Goal: Find specific page/section: Find specific page/section

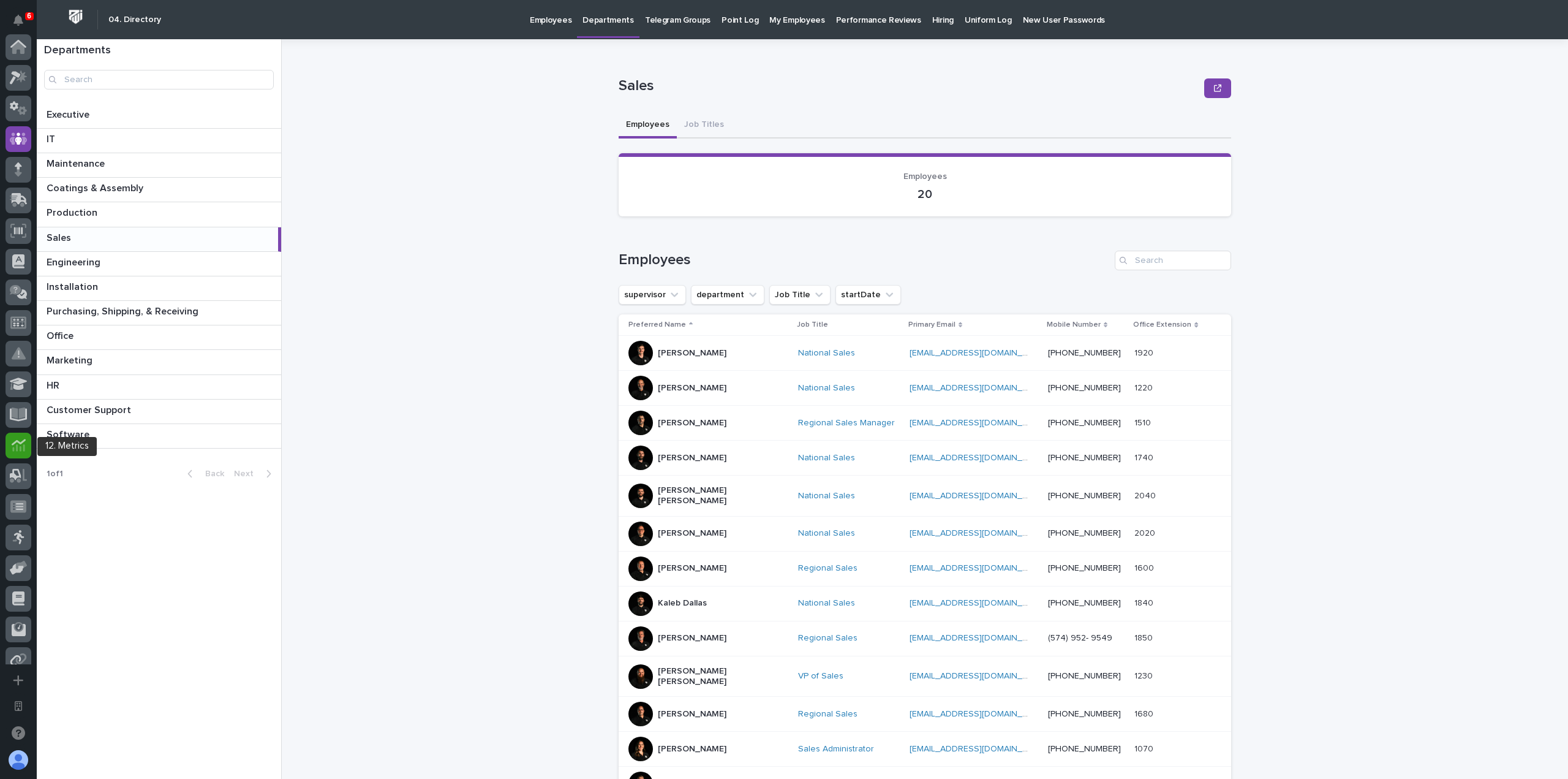
click at [20, 444] on icon at bounding box center [18, 445] width 14 height 14
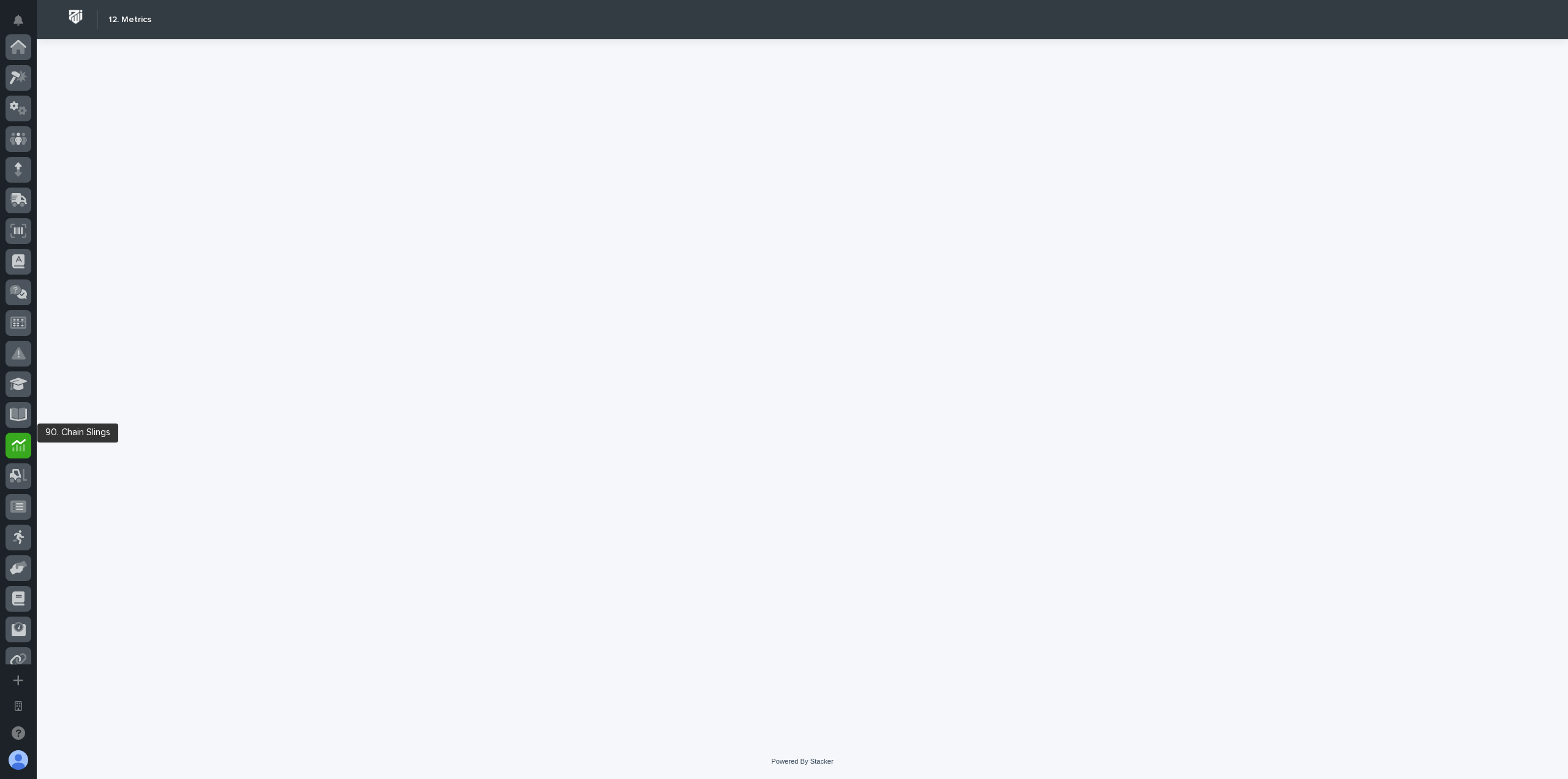
scroll to position [228, 0]
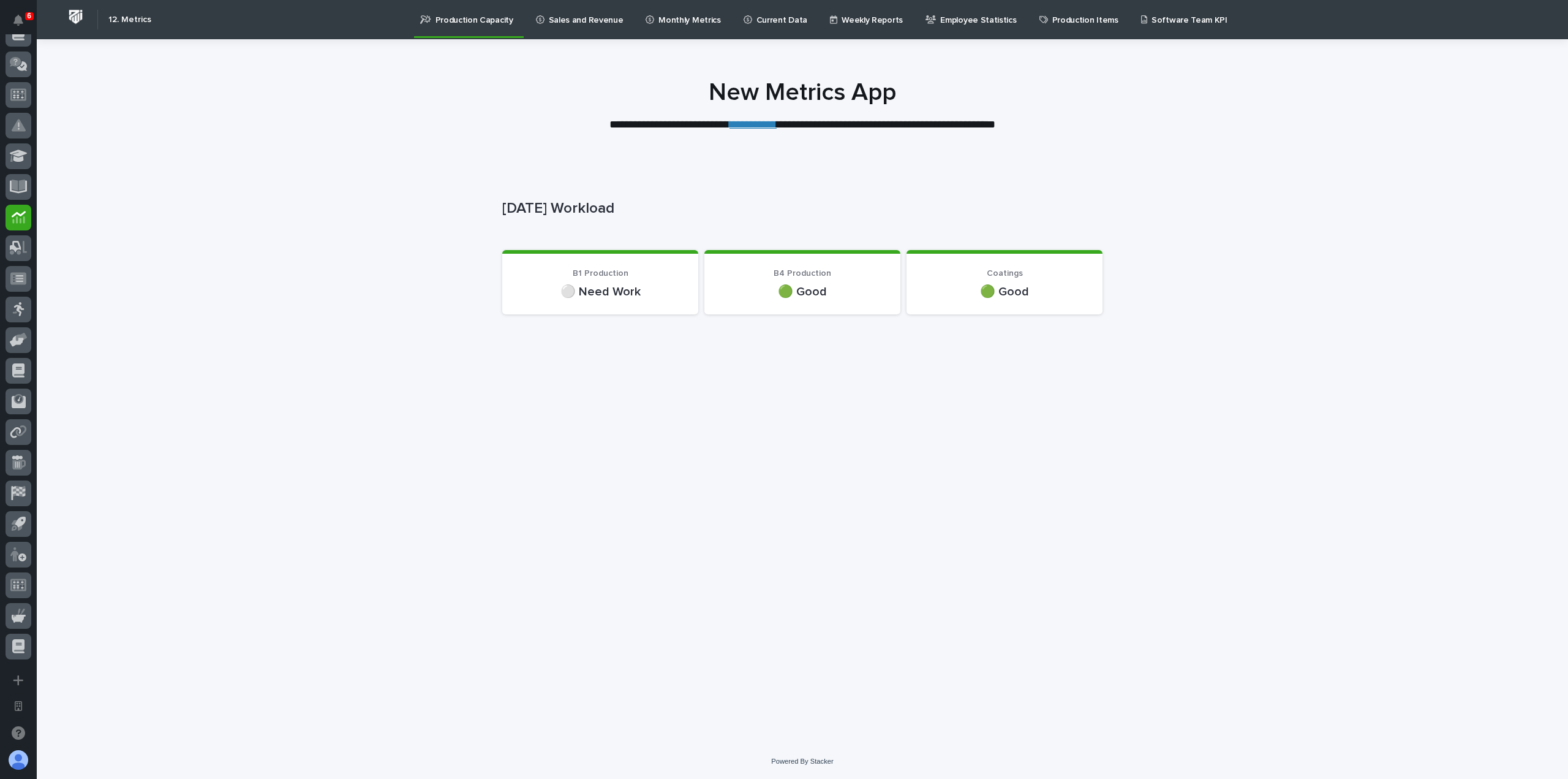
click at [940, 10] on p "Employee Statistics" at bounding box center [977, 13] width 76 height 25
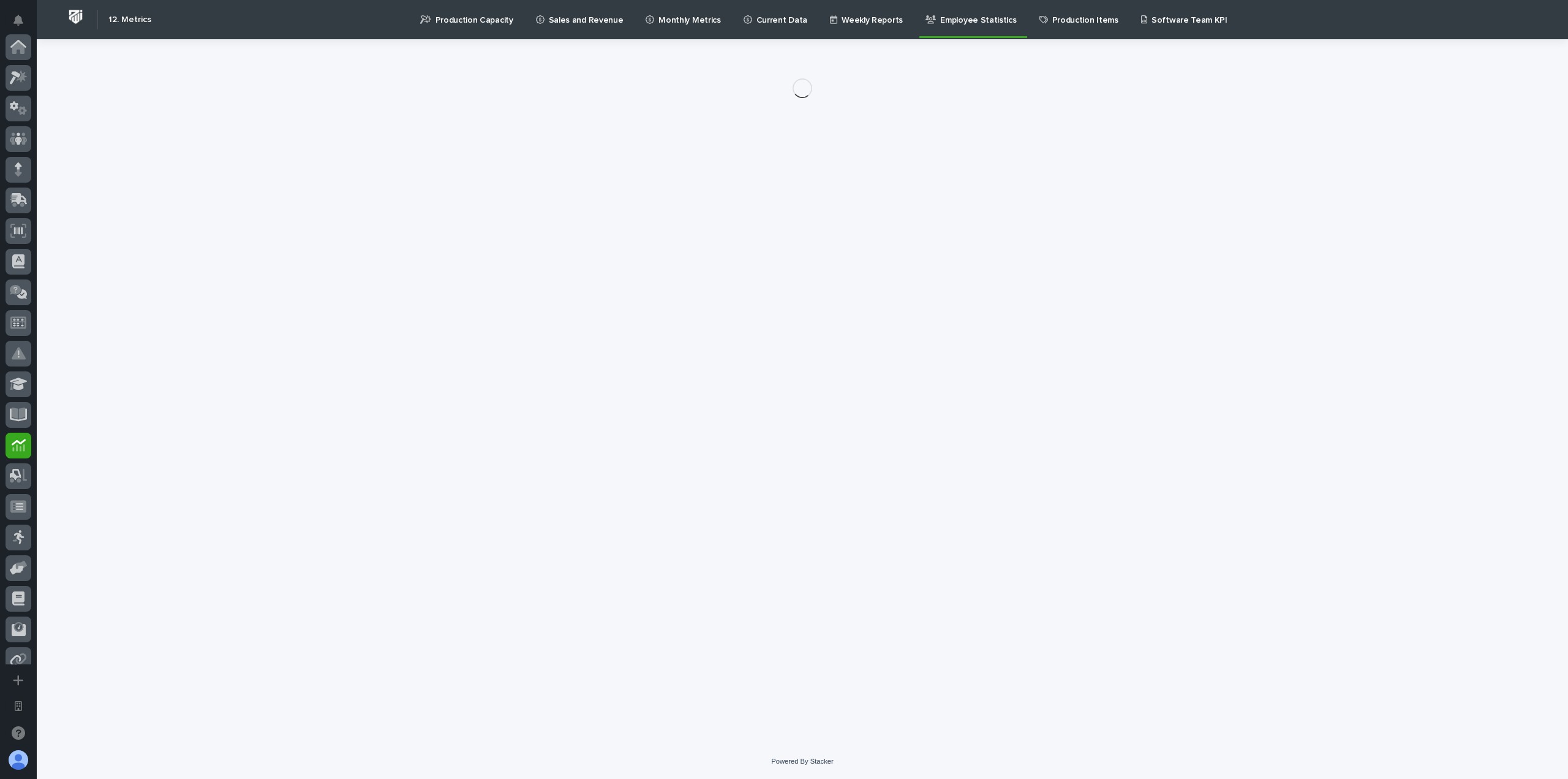
scroll to position [228, 0]
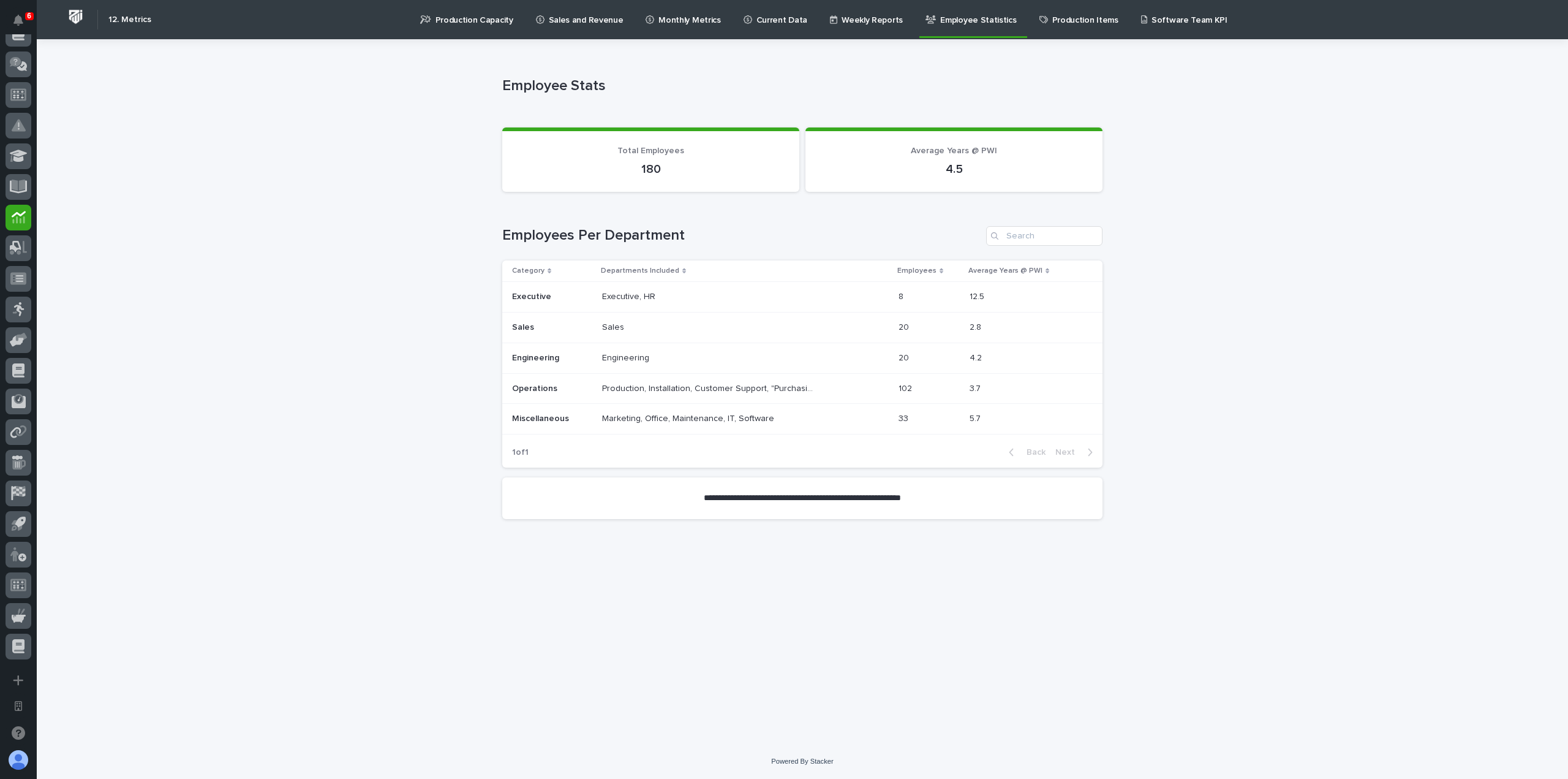
click at [827, 353] on div "Engineering Engineering" at bounding box center [745, 358] width 286 height 21
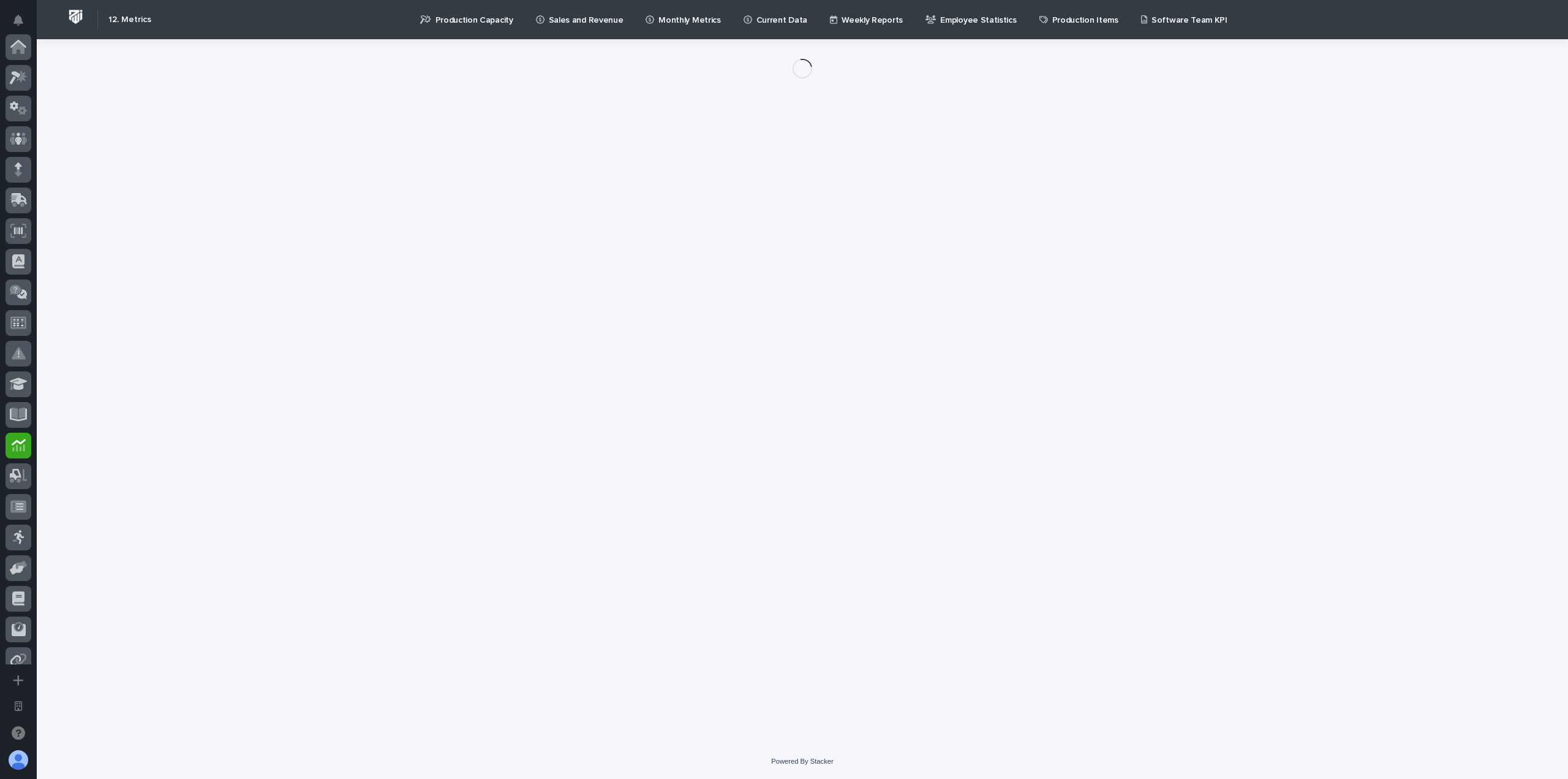
scroll to position [228, 0]
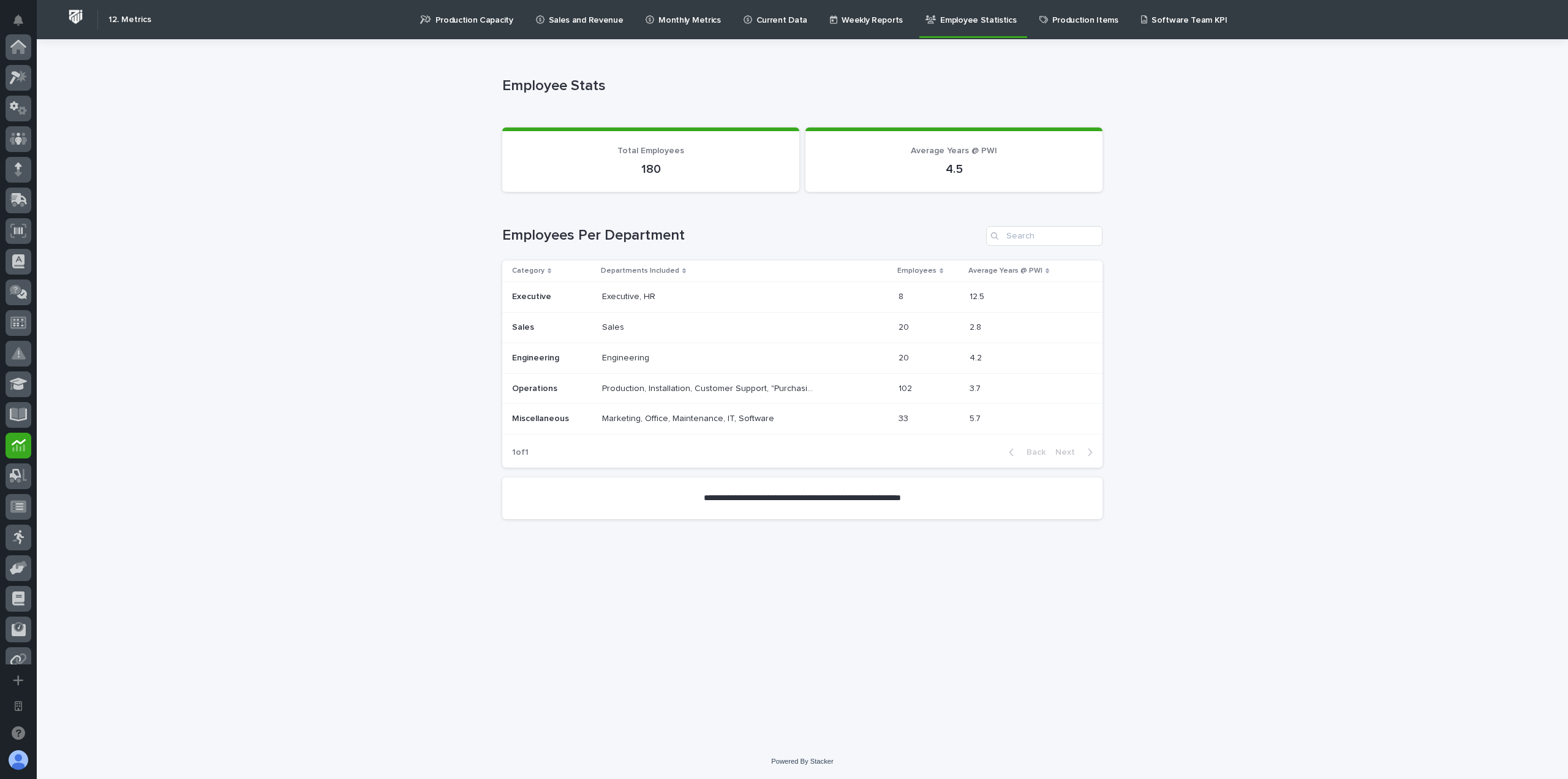
scroll to position [228, 0]
click at [661, 422] on p "Marketing, Office, Maintenance, IT, Software" at bounding box center [689, 417] width 175 height 13
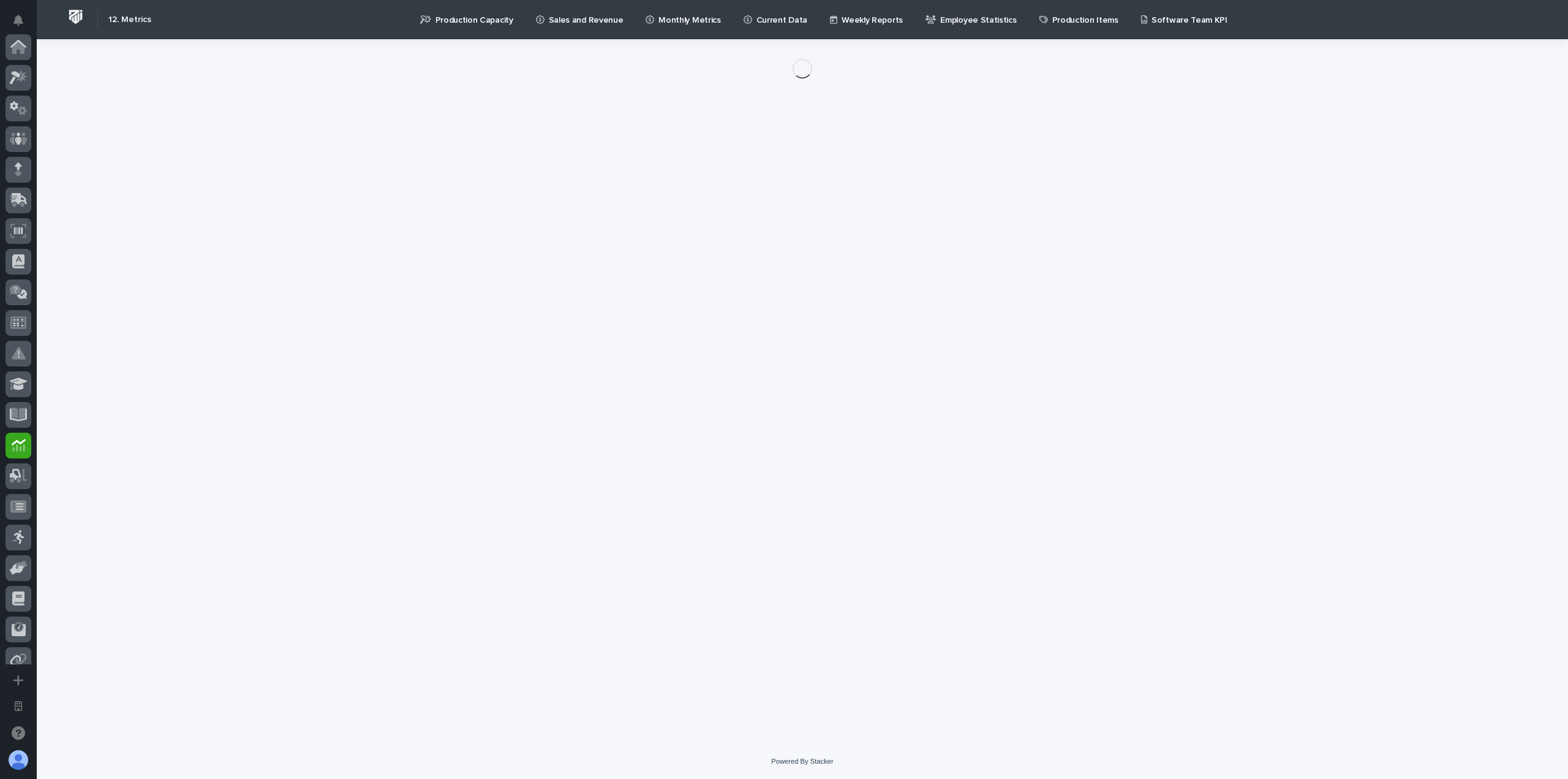
scroll to position [228, 0]
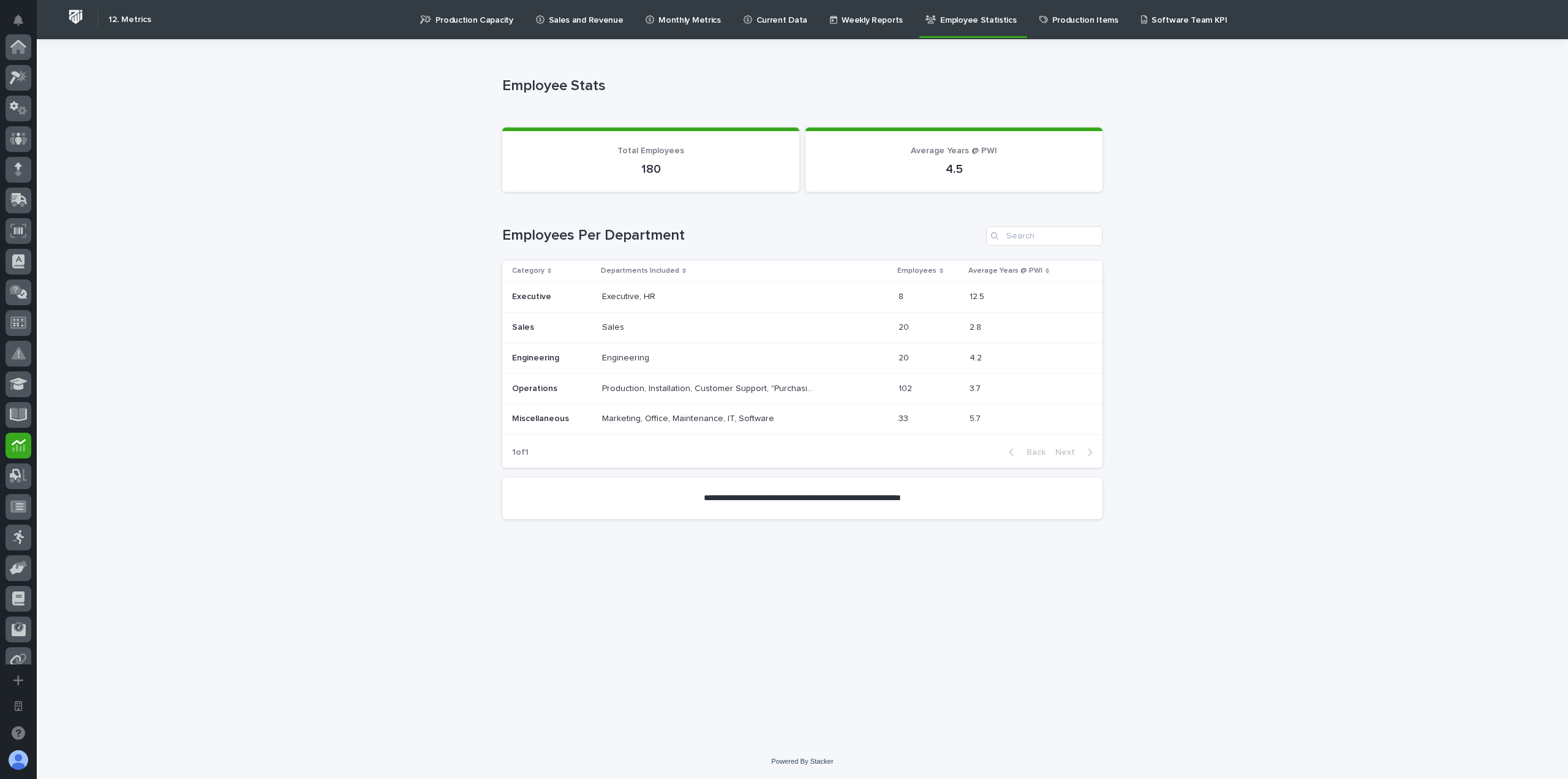
scroll to position [228, 0]
